Goal: Navigation & Orientation: Find specific page/section

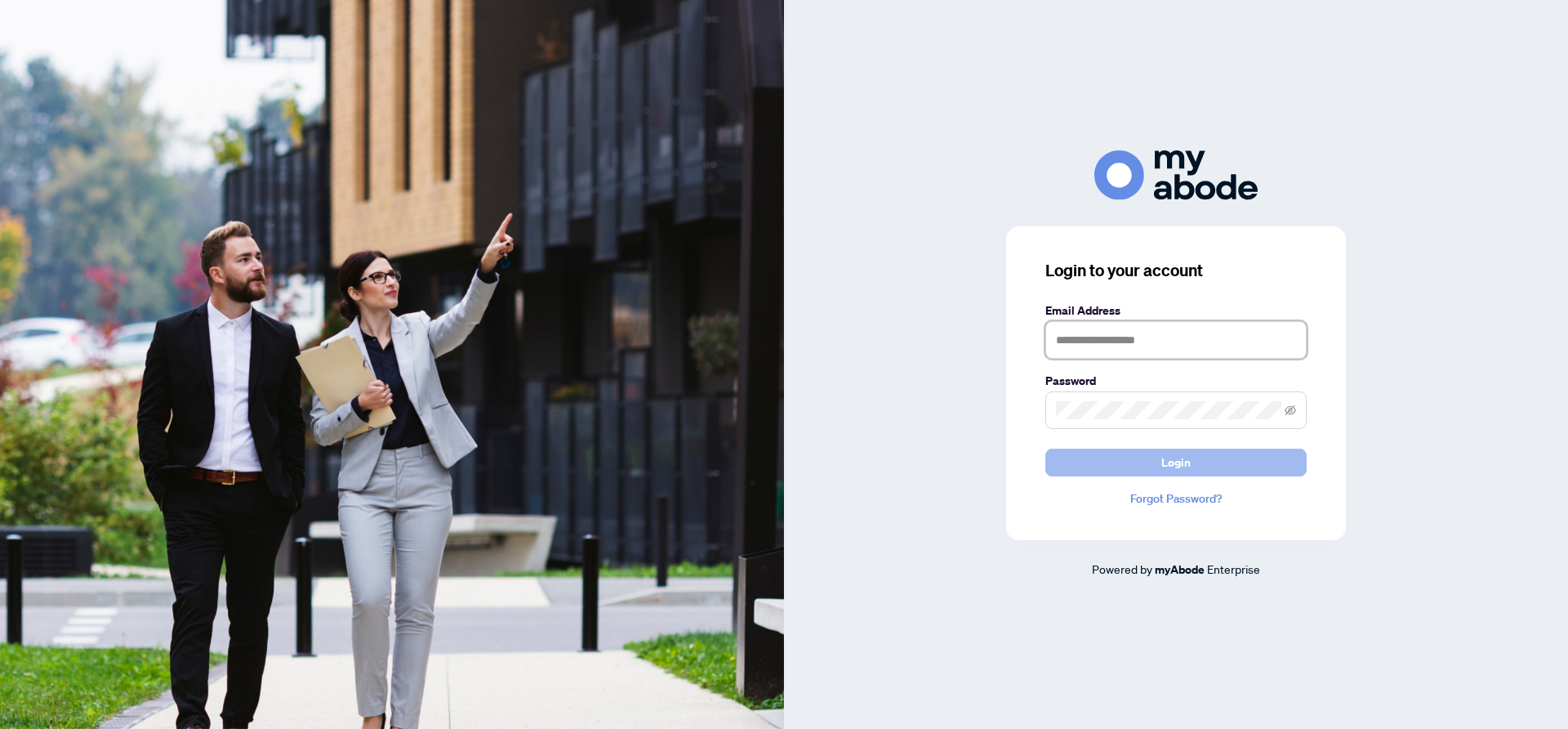
type input "**********"
click at [1203, 465] on button "Login" at bounding box center [1176, 461] width 262 height 28
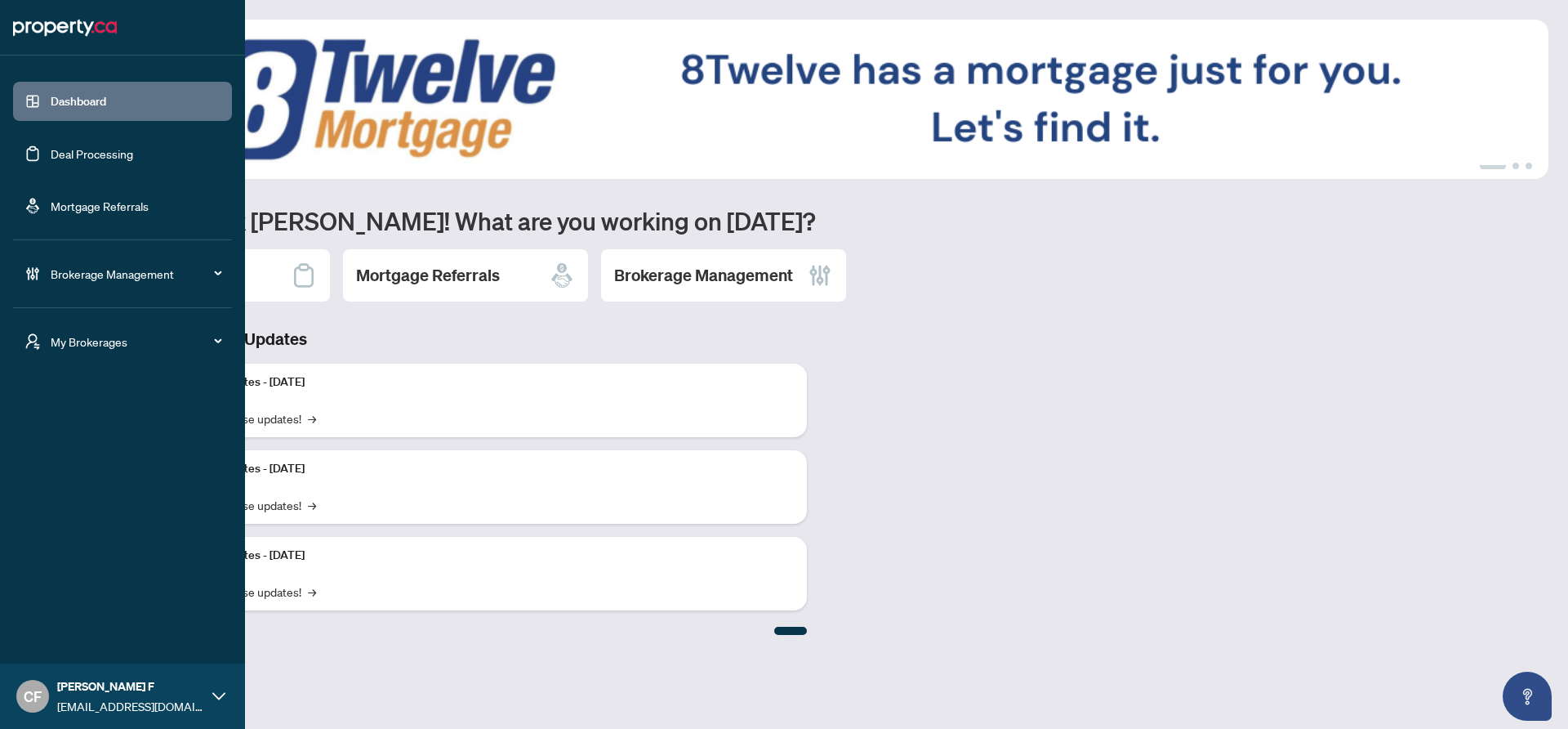
click at [90, 341] on span "My Brokerages" at bounding box center [136, 341] width 170 height 18
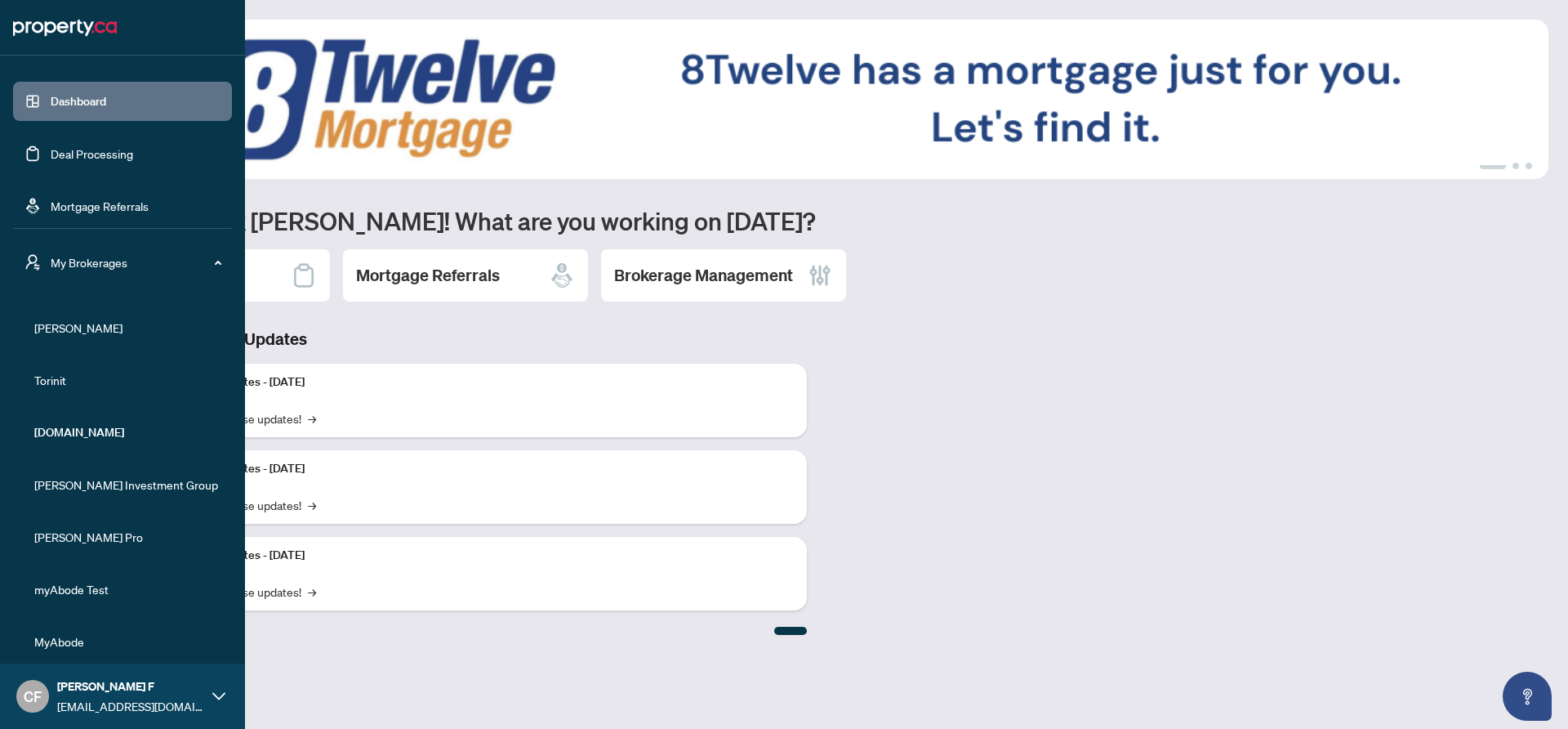
click at [75, 318] on span "RAHR" at bounding box center [127, 327] width 186 height 18
